Goal: Entertainment & Leisure: Consume media (video, audio)

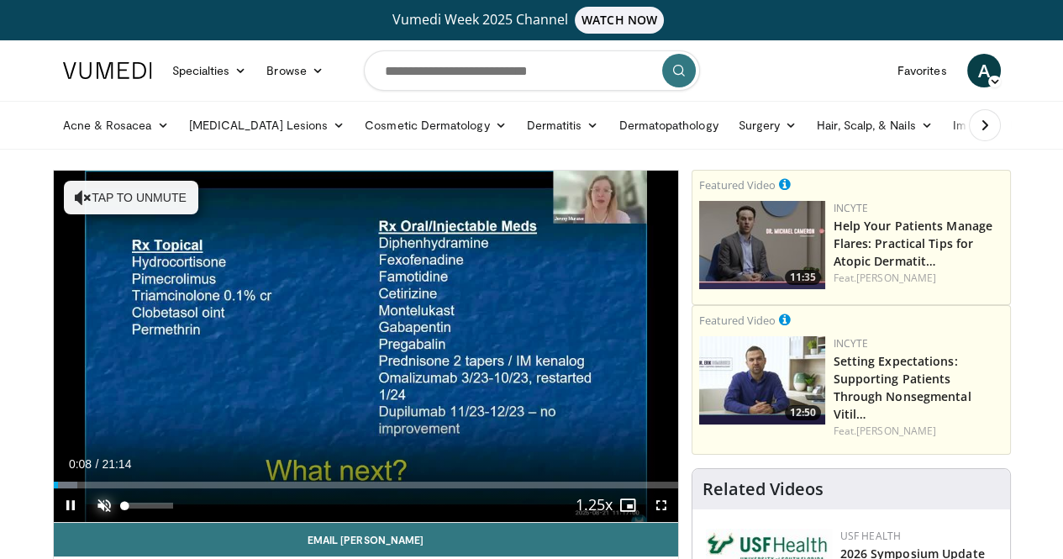
click at [87, 522] on span "Video Player" at bounding box center [104, 505] width 34 height 34
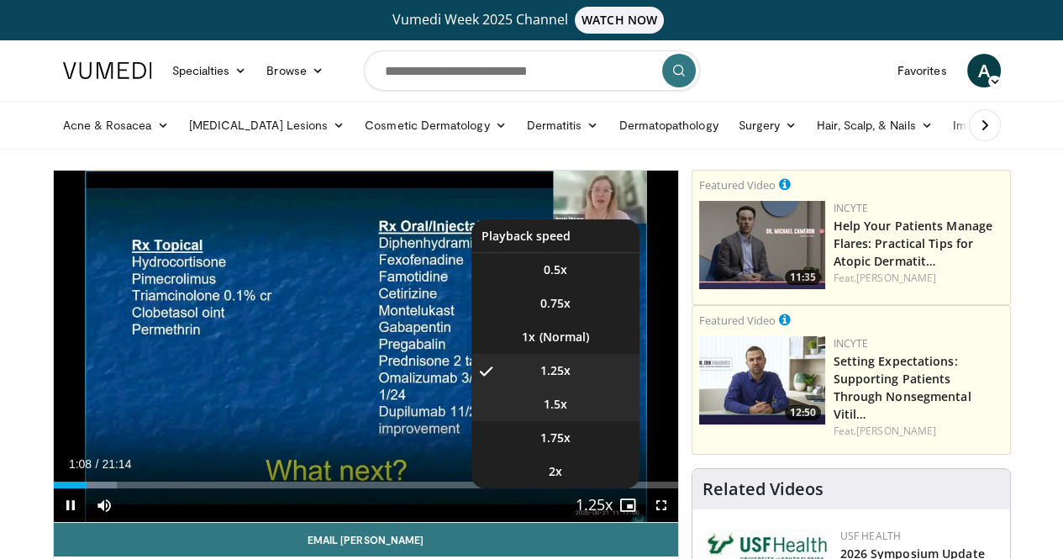
click at [567, 413] on span "1.5x" at bounding box center [556, 404] width 24 height 17
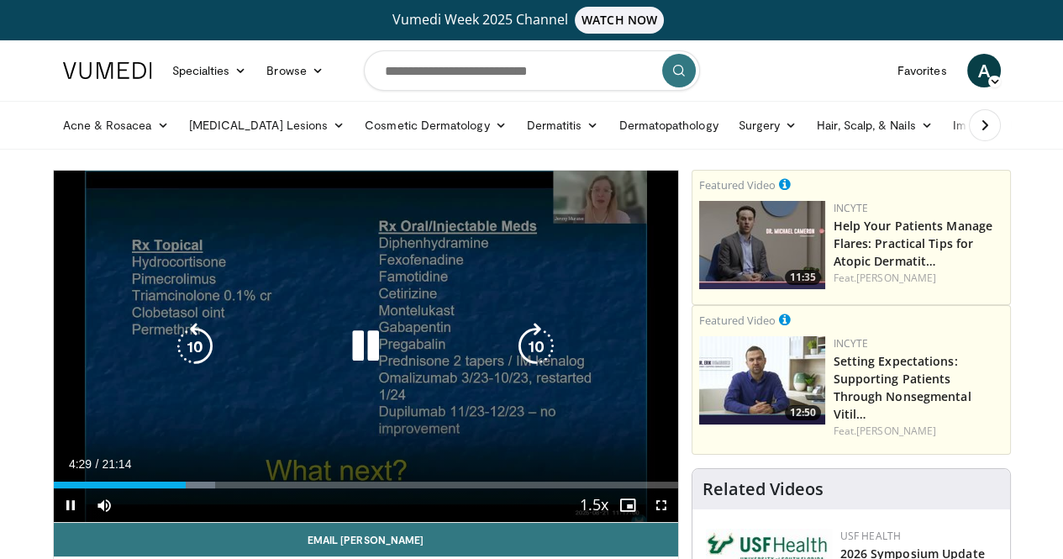
click at [556, 437] on div "10 seconds Tap to unmute" at bounding box center [366, 346] width 625 height 351
click at [451, 363] on div "Video Player" at bounding box center [365, 347] width 375 height 34
click at [345, 356] on icon "Video Player" at bounding box center [365, 346] width 47 height 47
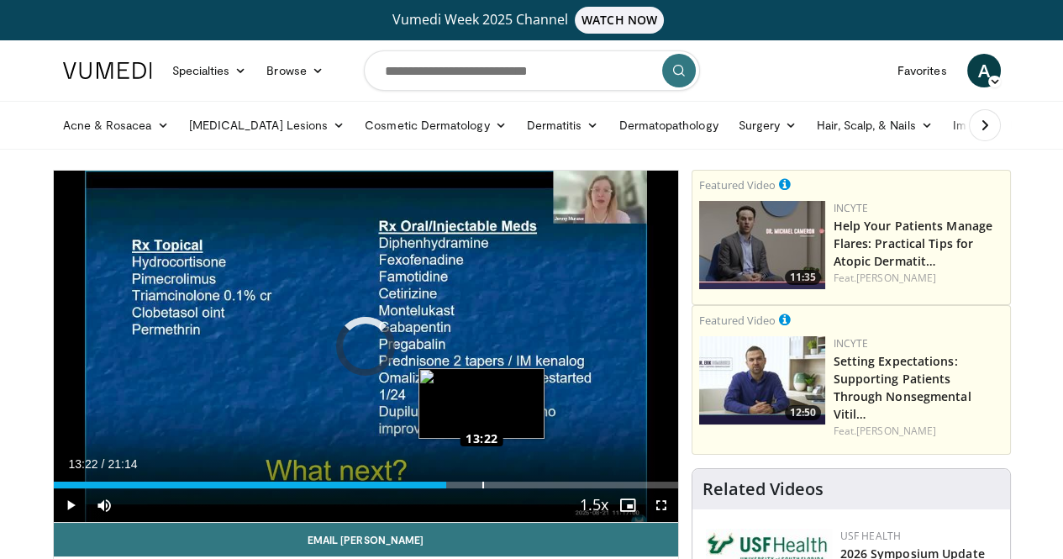
click at [440, 488] on div "Loaded : 62.00% 13:22 13:22" at bounding box center [366, 485] width 625 height 7
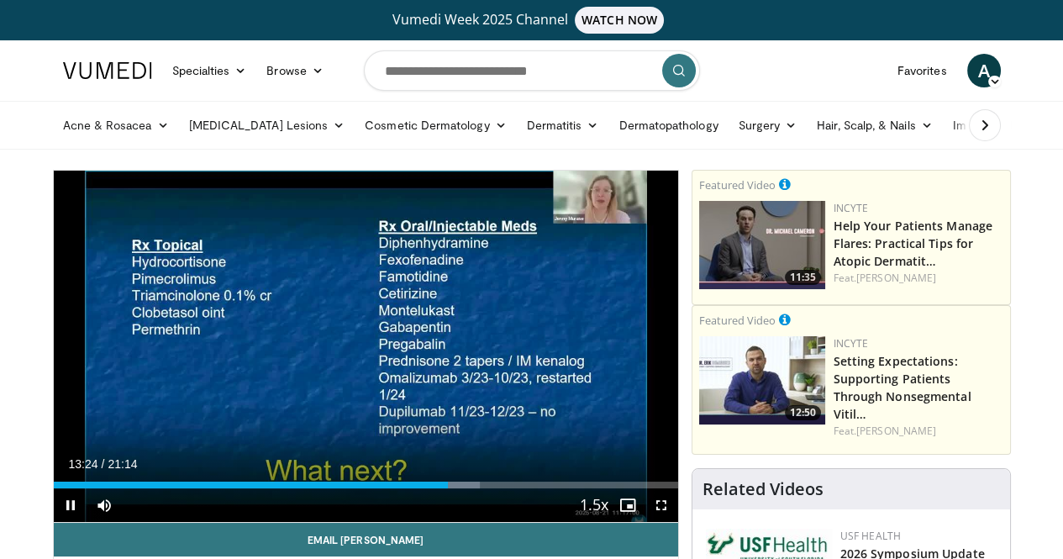
click at [471, 520] on div "Current Time 13:24 / Duration 21:14 Pause Skip Backward Skip Forward Mute Loade…" at bounding box center [366, 505] width 625 height 34
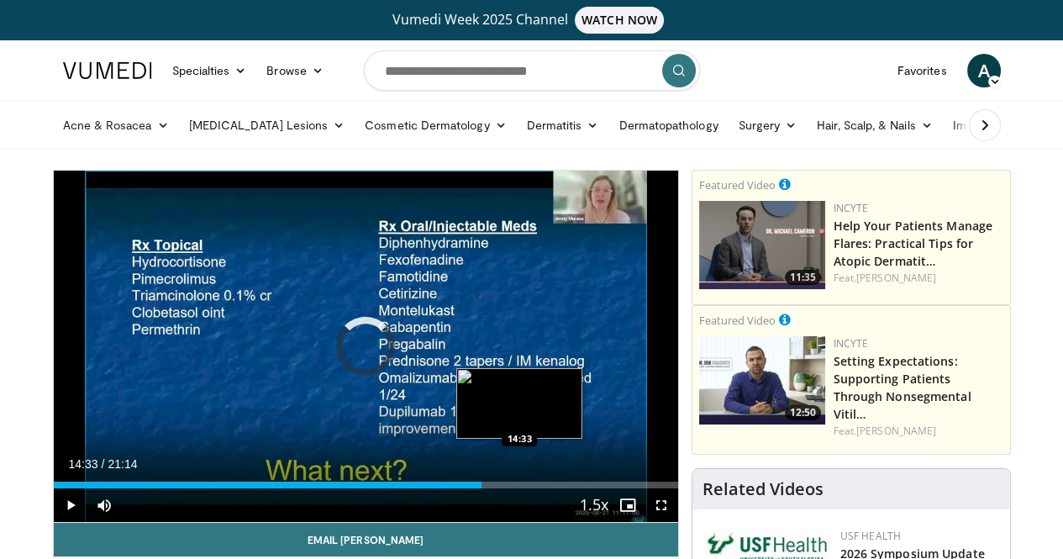
click at [477, 488] on div "Loaded : 68.28% 14:33 14:33" at bounding box center [366, 485] width 625 height 7
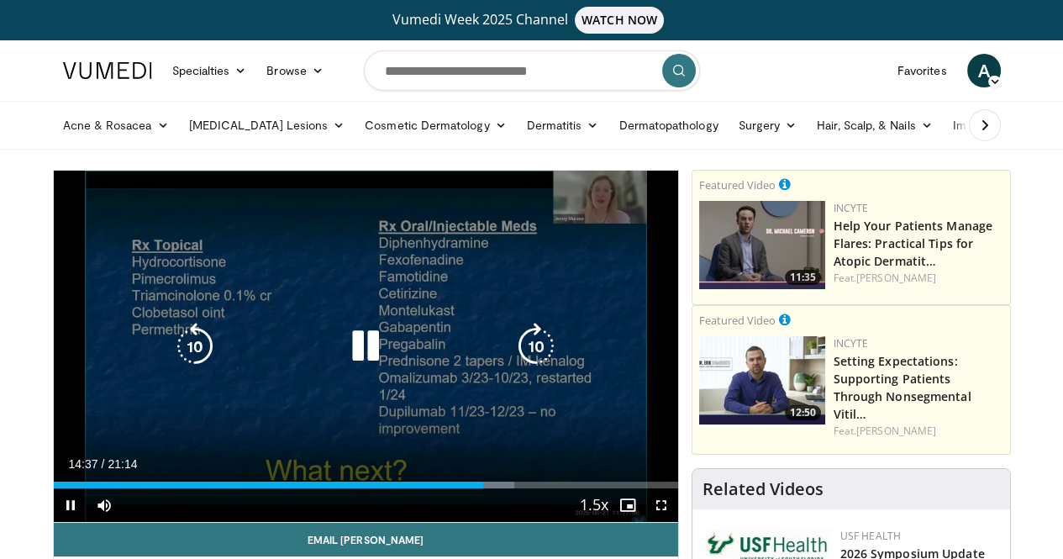
click at [536, 353] on icon "Video Player" at bounding box center [536, 346] width 47 height 47
click at [535, 351] on icon "Video Player" at bounding box center [536, 346] width 47 height 47
